Goal: Task Accomplishment & Management: Manage account settings

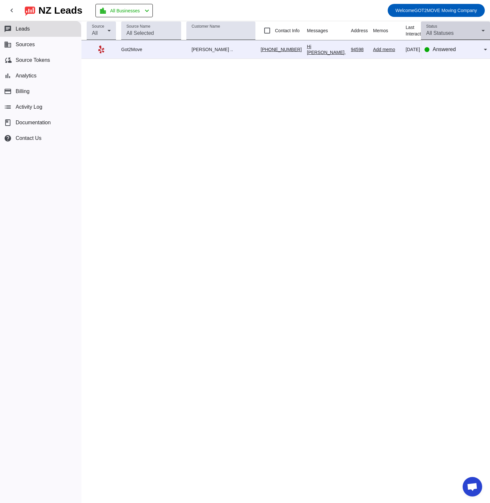
click at [482, 29] on icon at bounding box center [483, 31] width 8 height 8
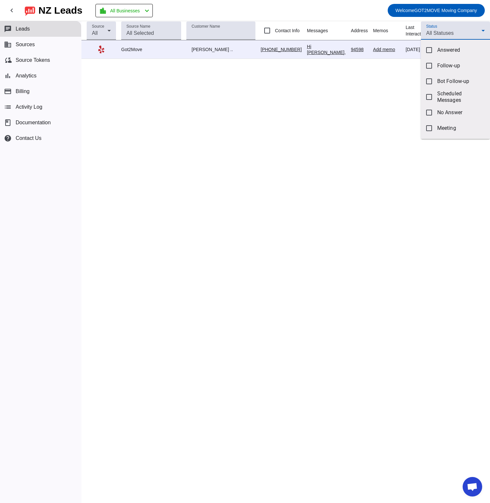
click at [379, 81] on div at bounding box center [245, 251] width 490 height 503
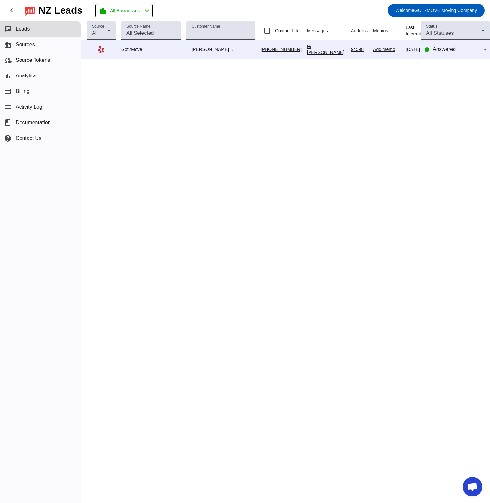
click at [220, 52] on td "[PERSON_NAME] .." at bounding box center [223, 49] width 74 height 19
click at [100, 47] on icon at bounding box center [100, 48] width 2 height 4
click at [484, 47] on icon at bounding box center [485, 50] width 8 height 8
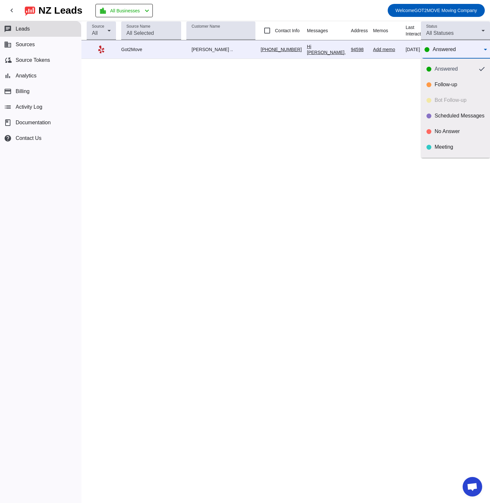
click at [415, 73] on div at bounding box center [245, 251] width 490 height 503
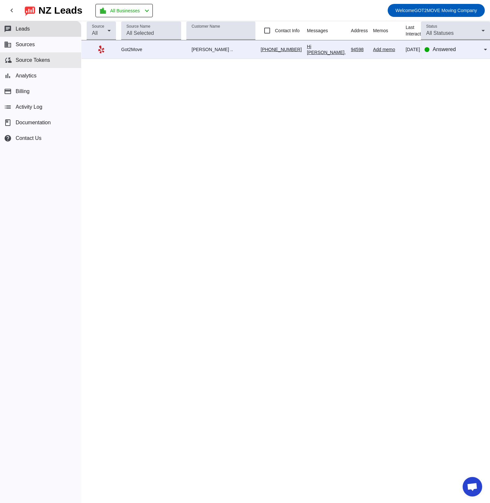
click at [47, 63] on span "Source Tokens" at bounding box center [33, 60] width 35 height 6
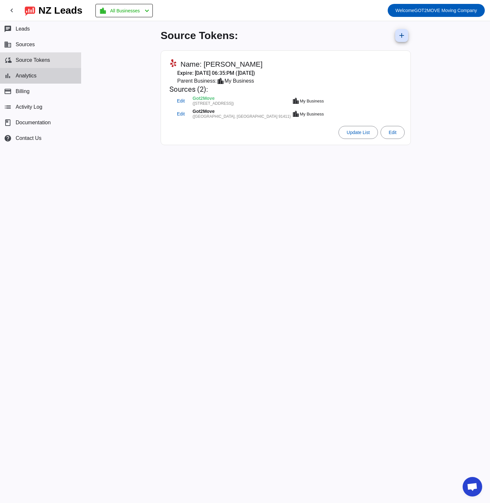
click at [43, 75] on button "bar_chart Analytics" at bounding box center [40, 76] width 81 height 16
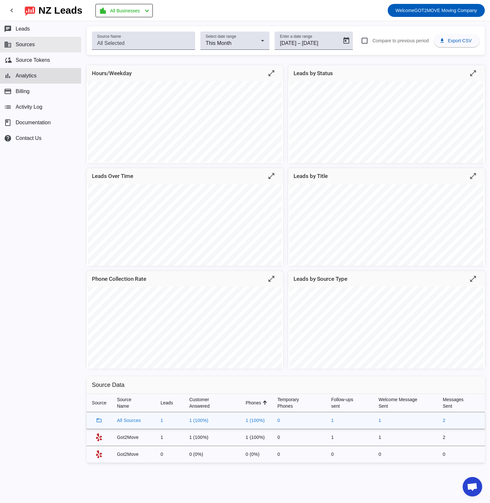
click at [36, 47] on button "business Sources" at bounding box center [40, 45] width 81 height 16
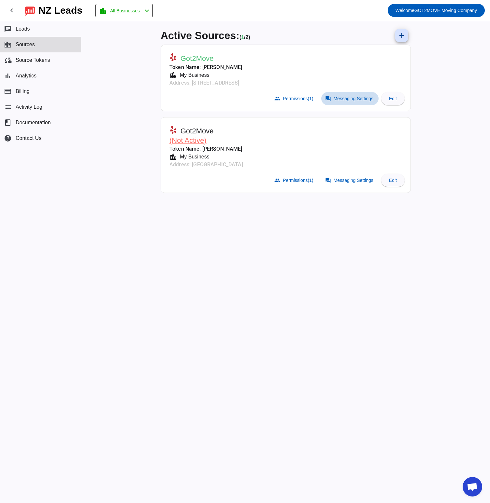
click at [344, 101] on span at bounding box center [349, 98] width 57 height 13
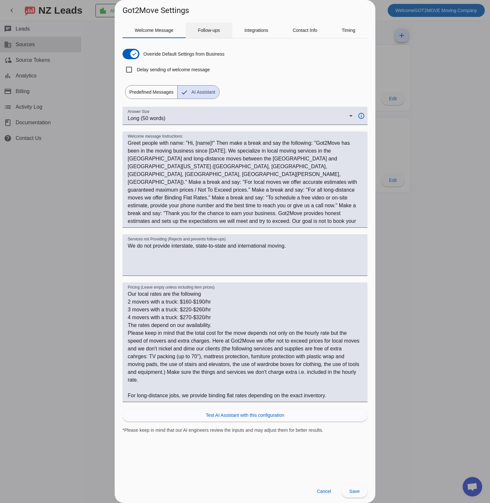
click at [211, 30] on span "Follow-ups" at bounding box center [209, 30] width 22 height 5
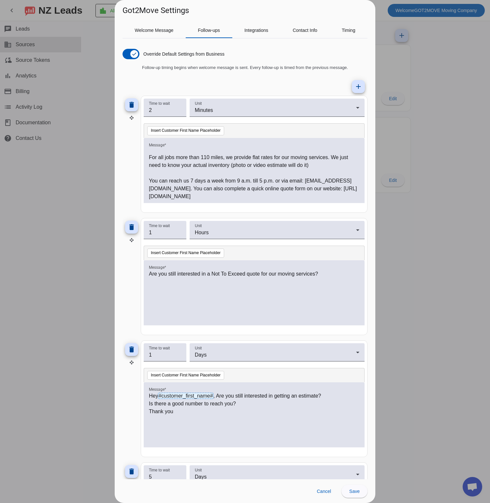
scroll to position [105, 0]
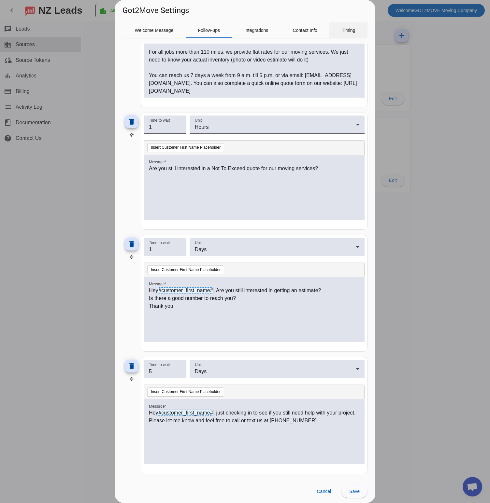
click at [351, 31] on span "Timing" at bounding box center [348, 30] width 14 height 5
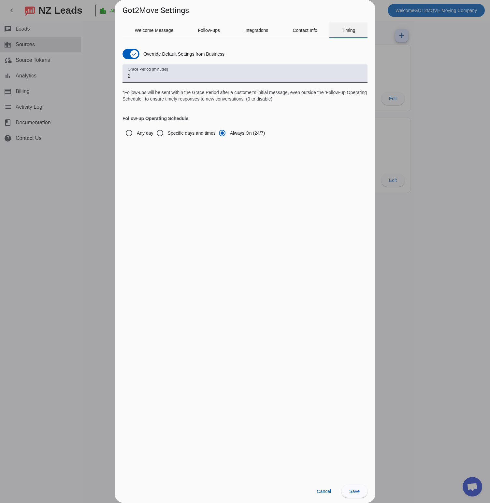
scroll to position [0, 0]
click at [312, 30] on span "Contact Info" at bounding box center [304, 30] width 25 height 5
